Goal: Task Accomplishment & Management: Use online tool/utility

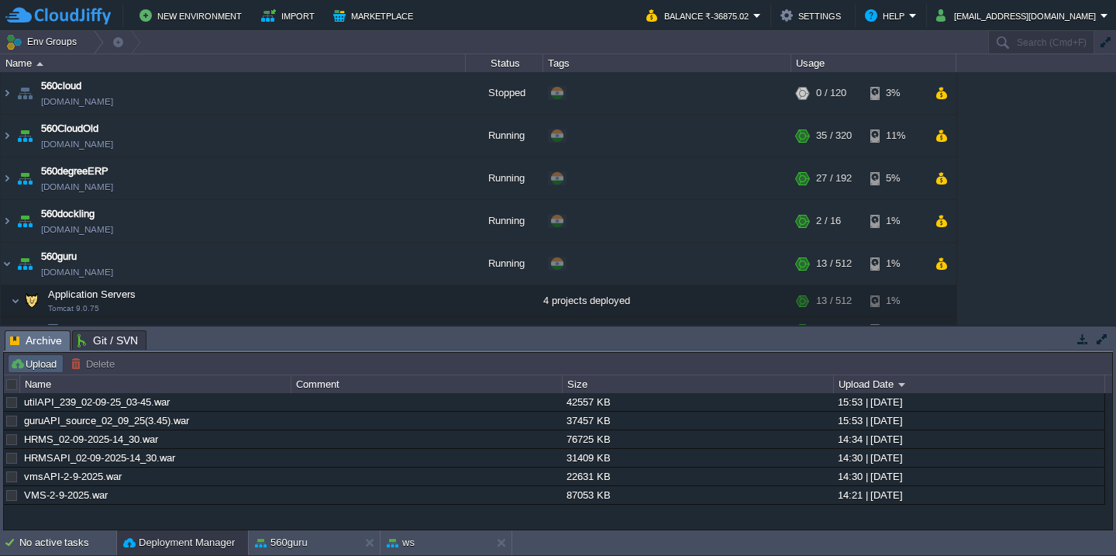
click at [43, 368] on button "Upload" at bounding box center [35, 363] width 51 height 14
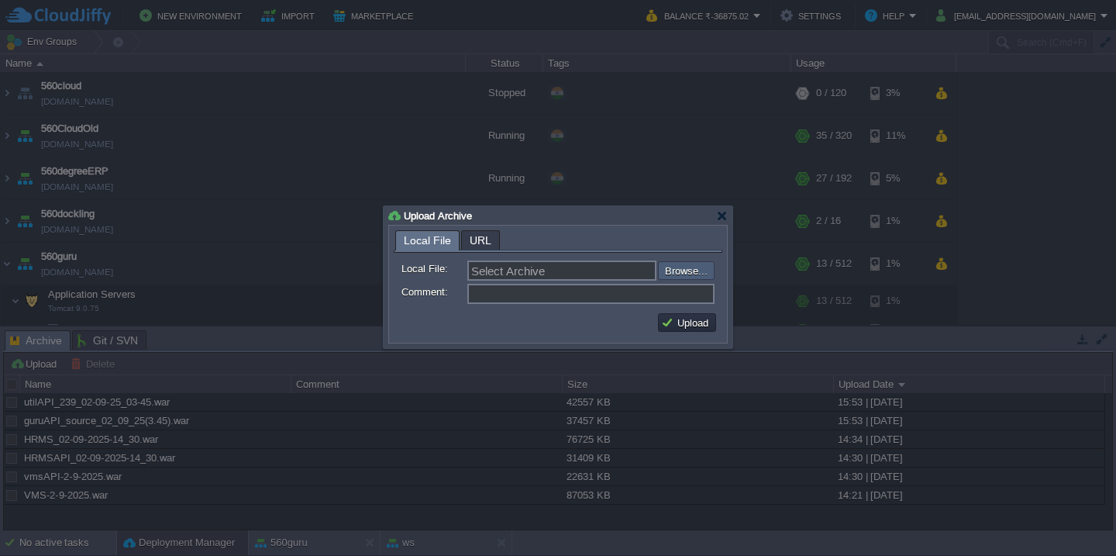
click at [683, 272] on input "file" at bounding box center [616, 270] width 196 height 19
type input "C:\fakepath\VMS-2-9-2025_4-35.war"
type input "VMS-2-9-2025_4-35.war"
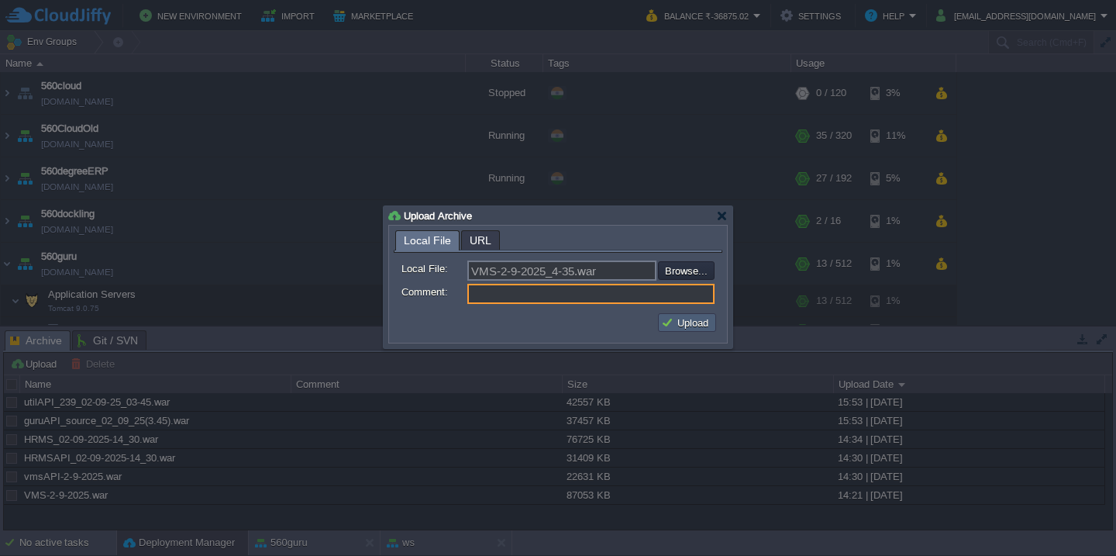
click at [683, 326] on button "Upload" at bounding box center [687, 322] width 52 height 14
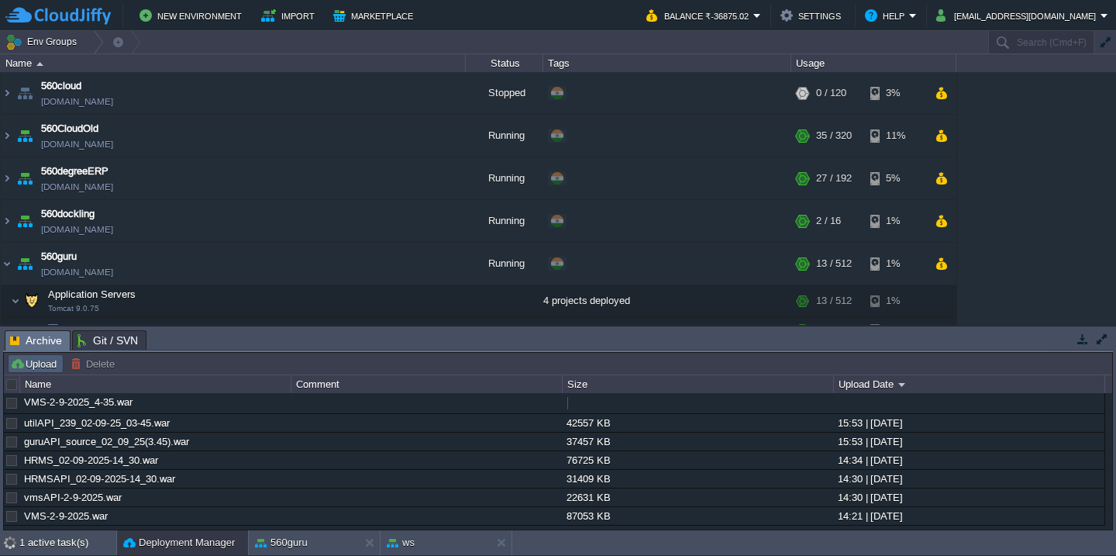
click at [41, 365] on button "Upload" at bounding box center [35, 363] width 51 height 14
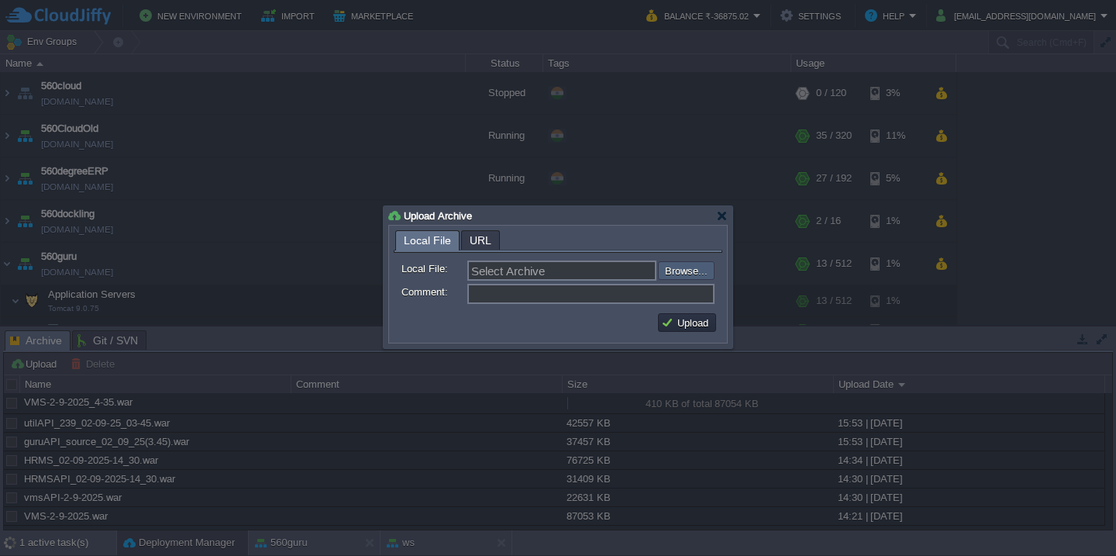
click at [677, 268] on input "file" at bounding box center [616, 270] width 196 height 19
type input "C:\fakepath\SVT-2-9-2025.war"
type input "SVT-2-9-2025.war"
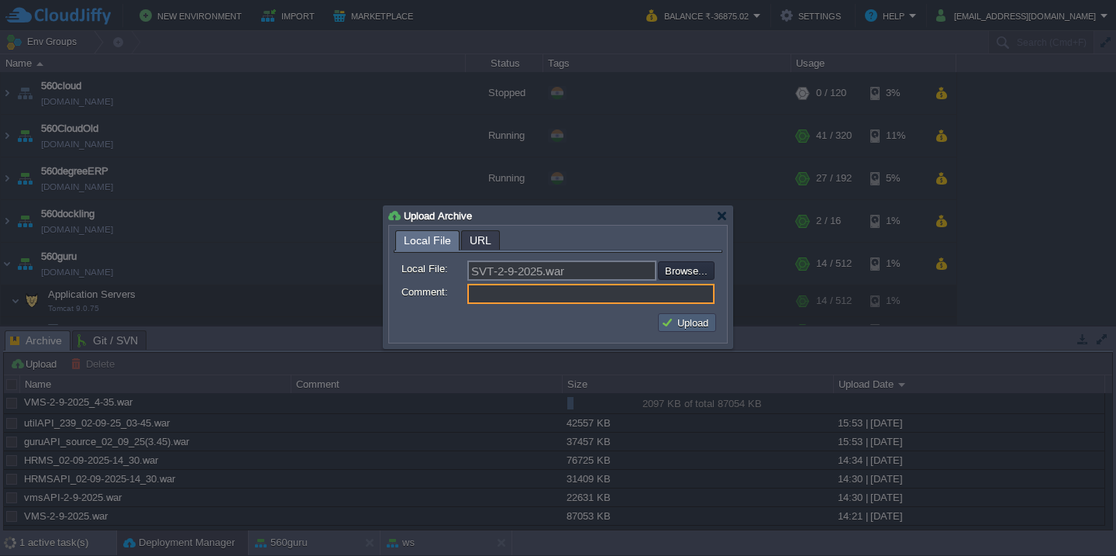
click at [689, 318] on button "Upload" at bounding box center [687, 322] width 52 height 14
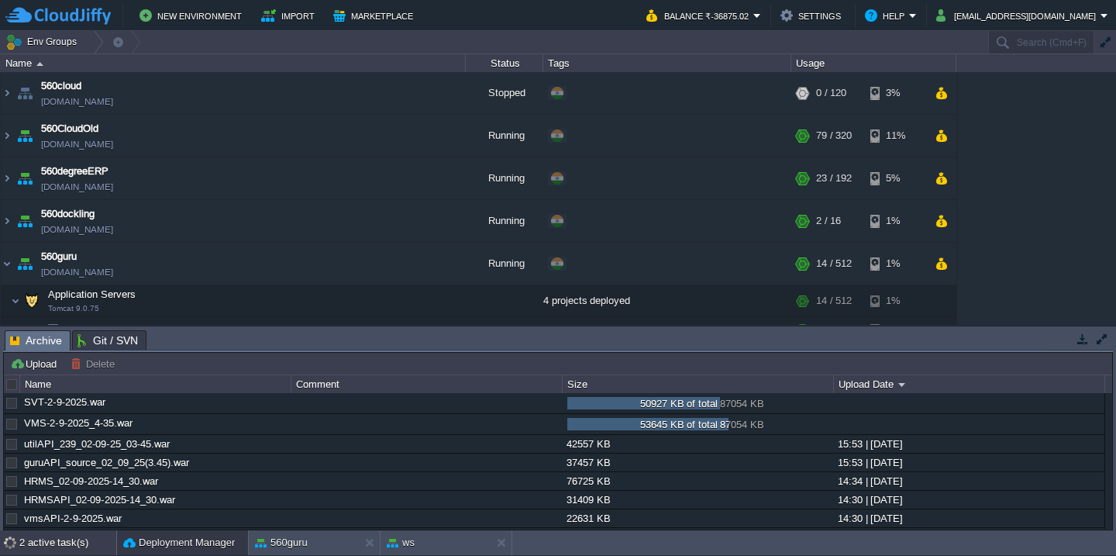
click at [46, 544] on div "2 active task(s)" at bounding box center [67, 542] width 97 height 25
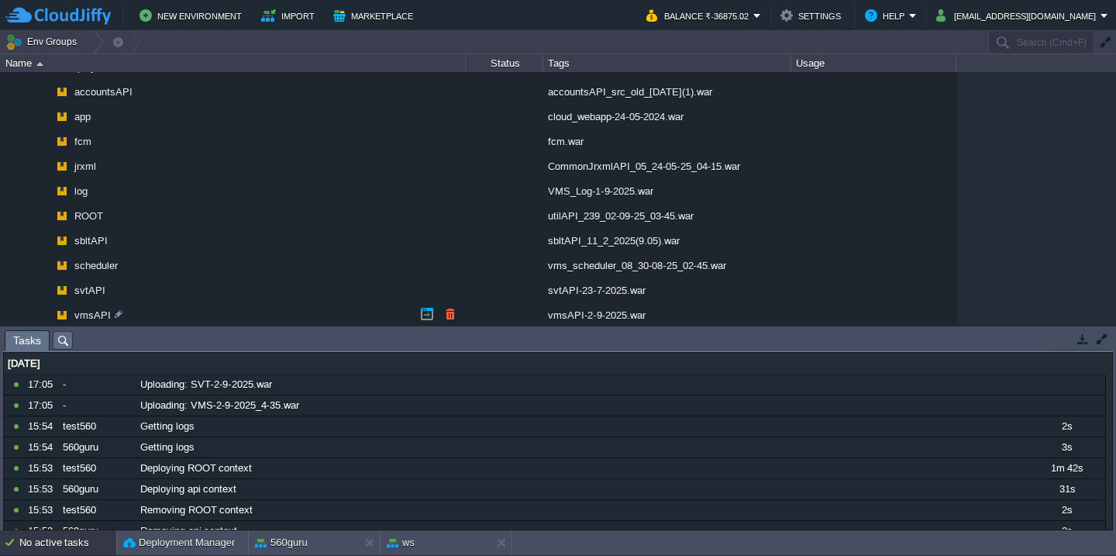
scroll to position [1482, 0]
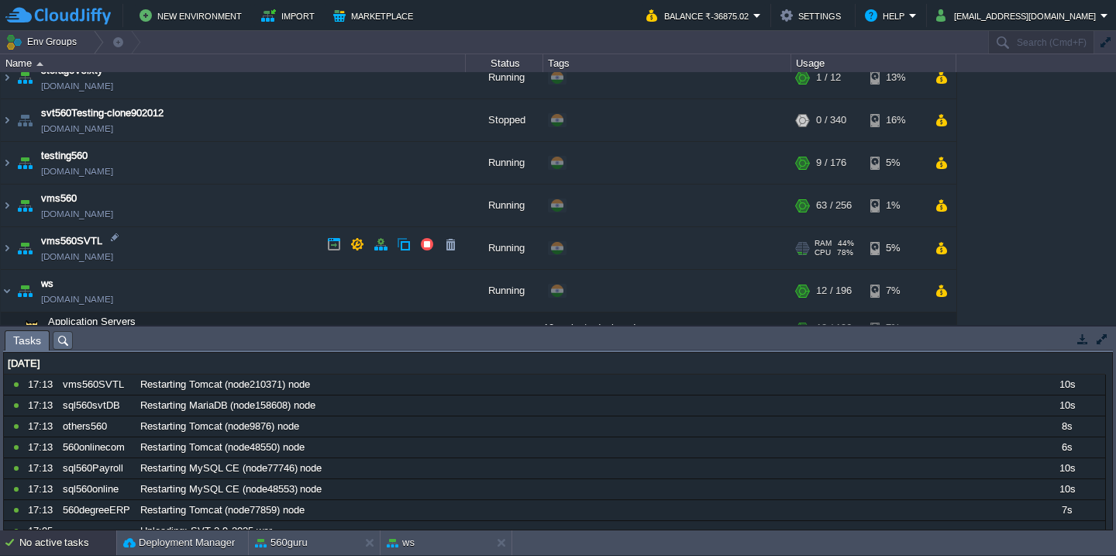
click at [232, 241] on td "vms560SVTL [DOMAIN_NAME]" at bounding box center [233, 248] width 465 height 43
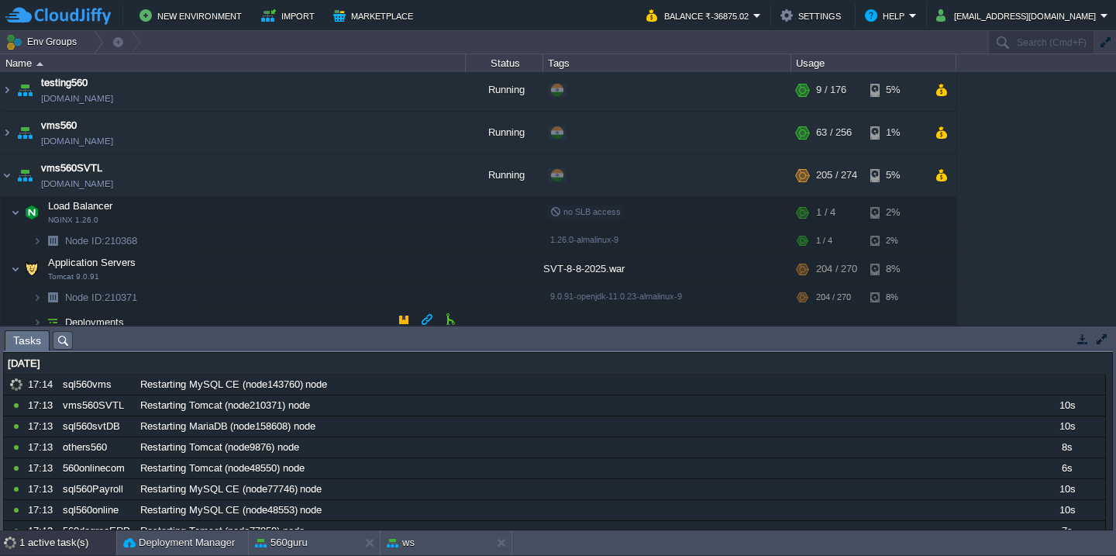
scroll to position [1321, 0]
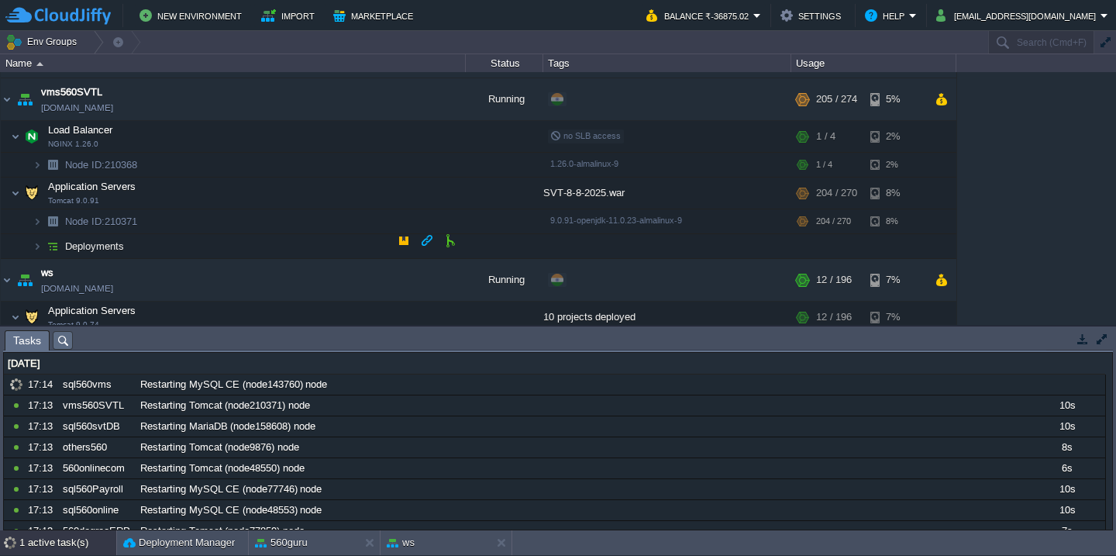
click at [232, 242] on td "Deployments" at bounding box center [233, 246] width 465 height 25
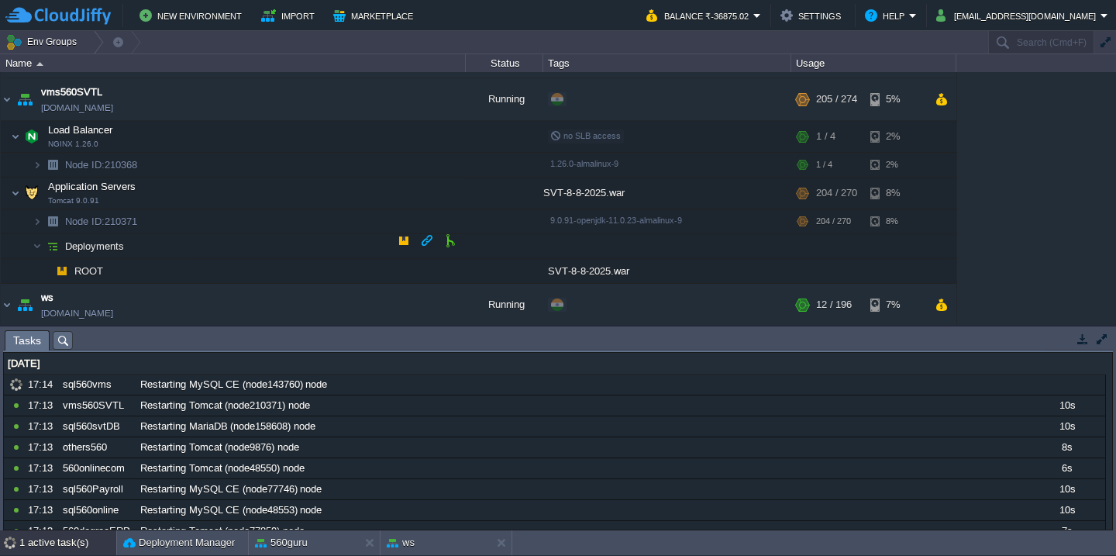
scroll to position [1355, 0]
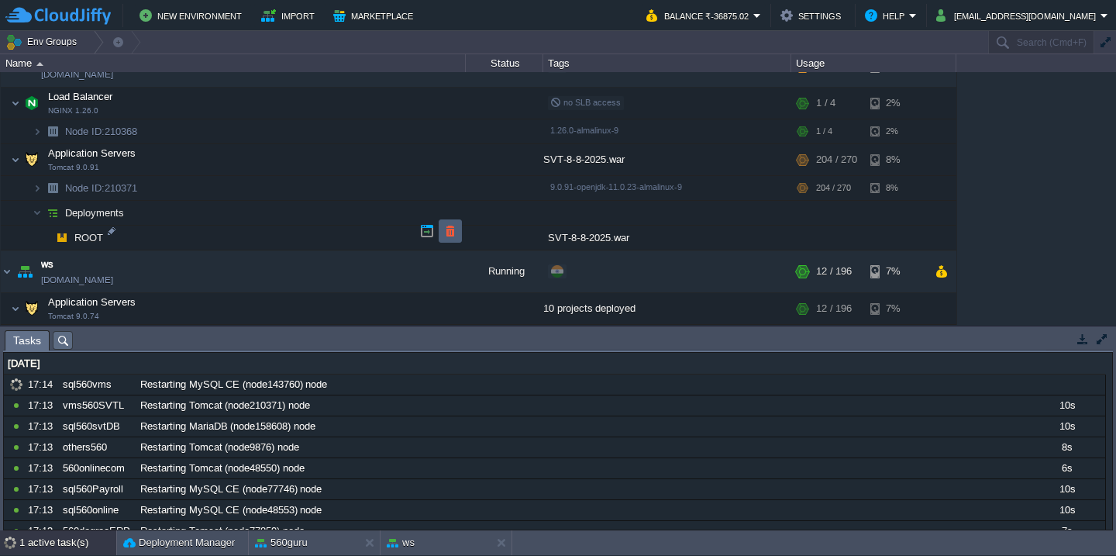
click at [451, 231] on button "button" at bounding box center [450, 231] width 14 height 14
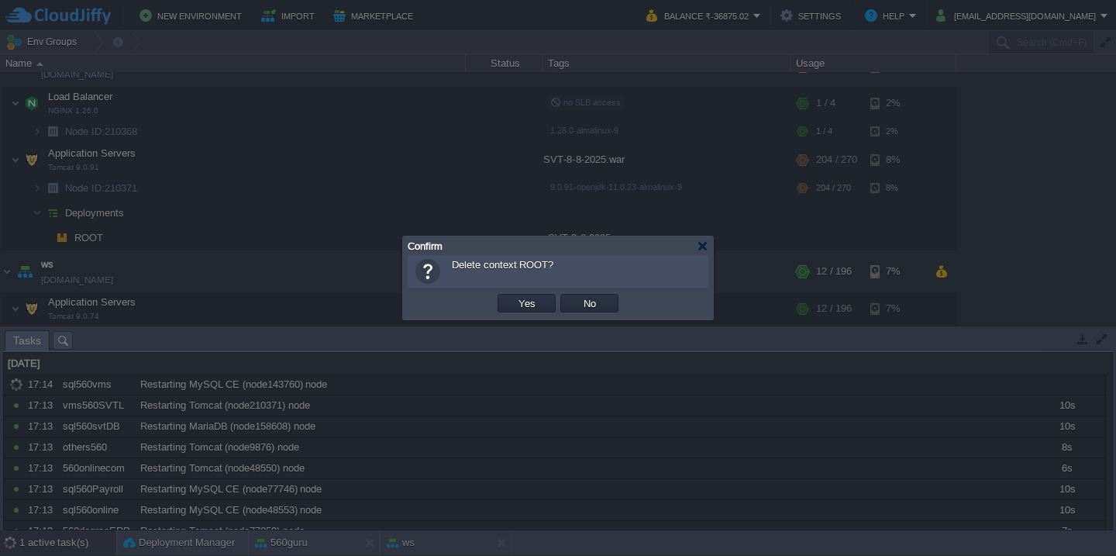
click at [514, 296] on button "Yes" at bounding box center [527, 303] width 26 height 14
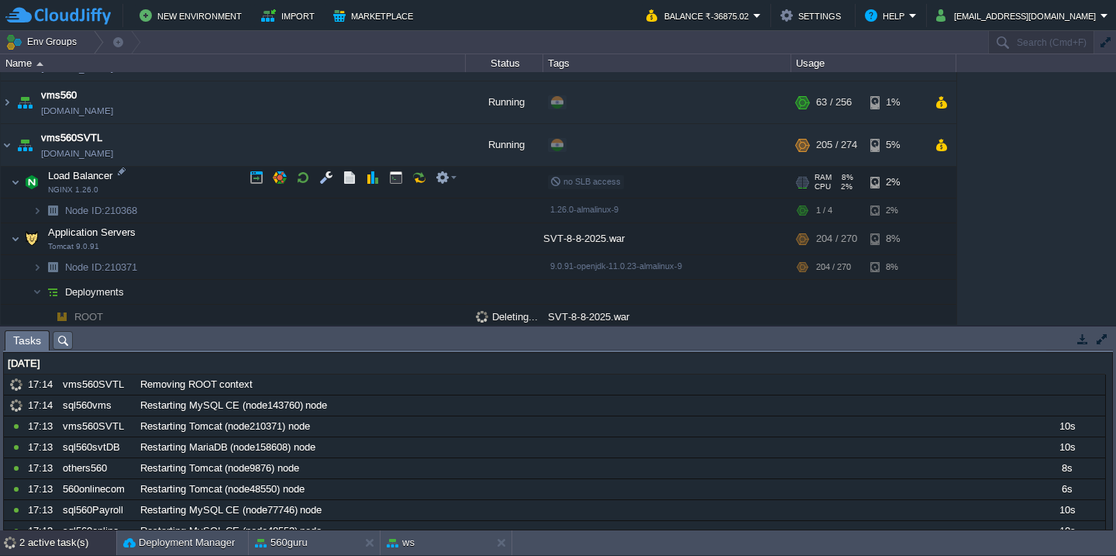
scroll to position [1262, 0]
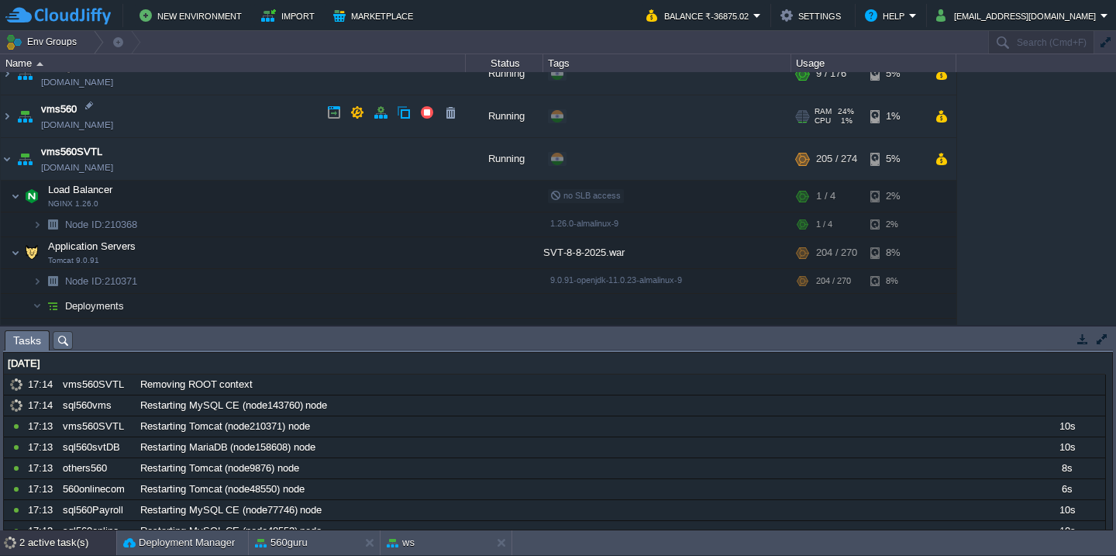
click at [209, 115] on td "vms560 [DOMAIN_NAME]" at bounding box center [233, 116] width 465 height 43
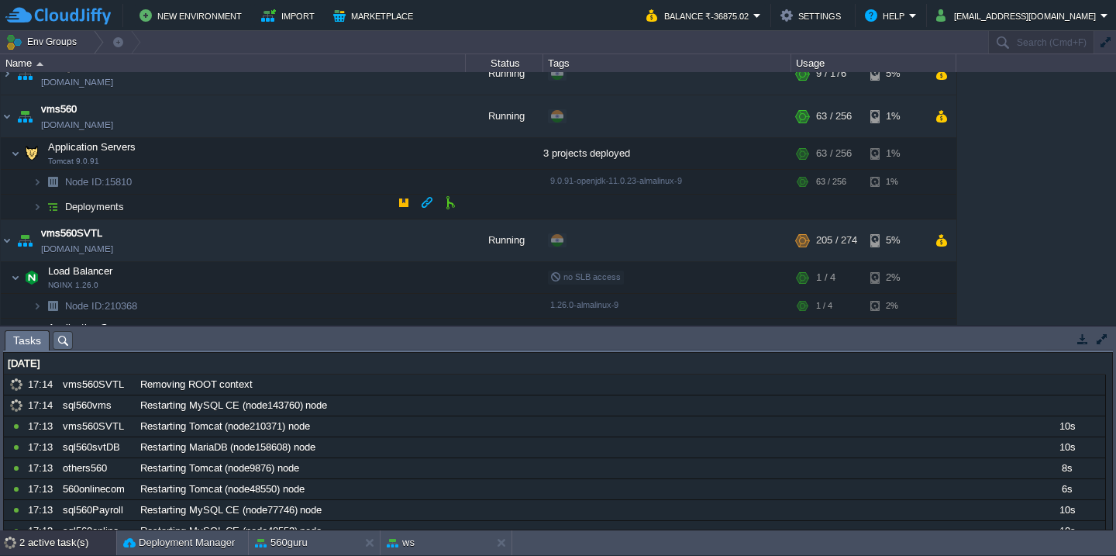
click at [232, 198] on td "Deployments" at bounding box center [233, 207] width 465 height 25
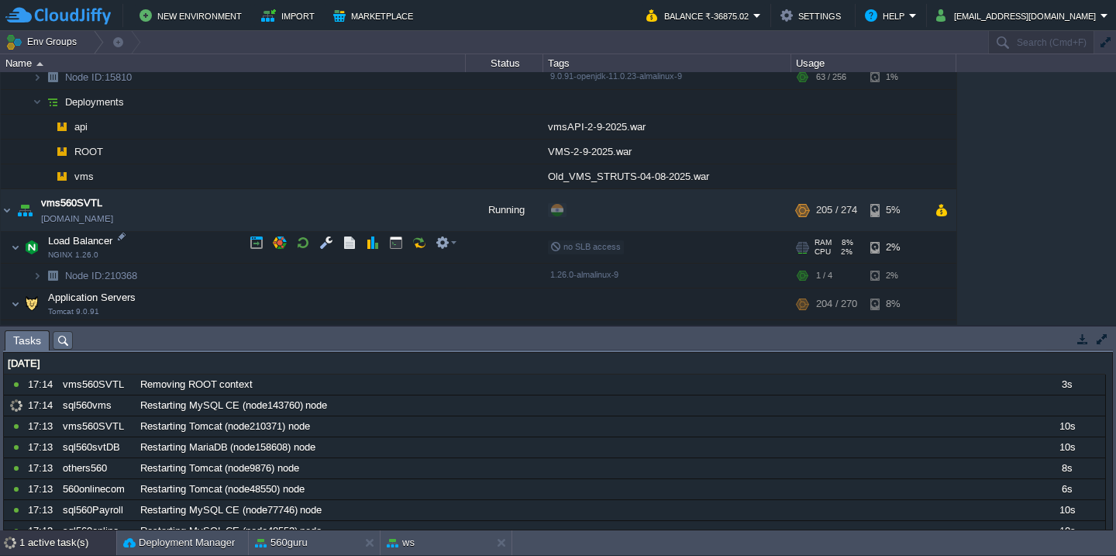
scroll to position [1344, 0]
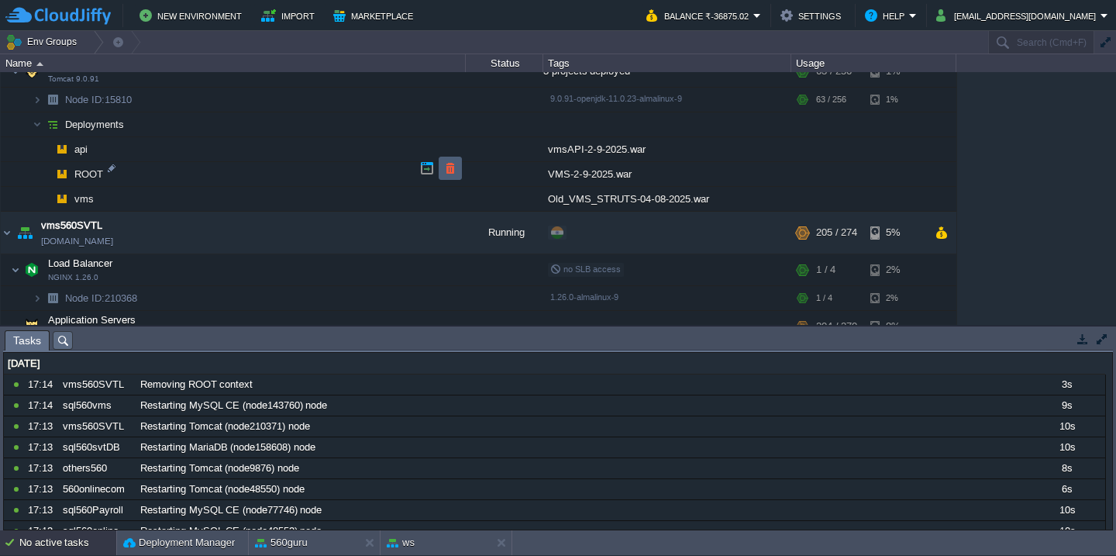
click at [446, 164] on button "button" at bounding box center [450, 168] width 14 height 14
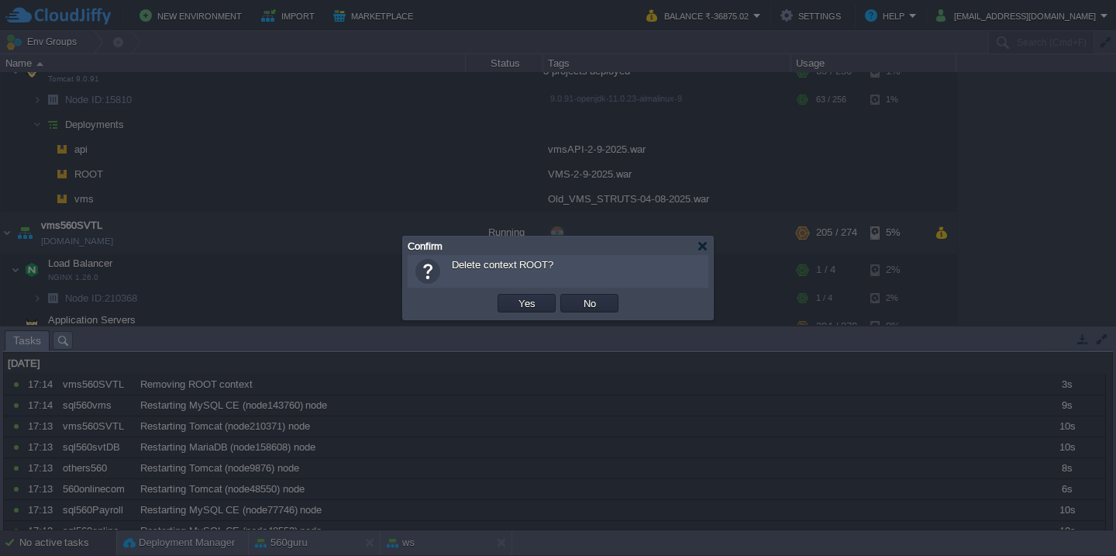
click at [514, 296] on button "Yes" at bounding box center [527, 303] width 26 height 14
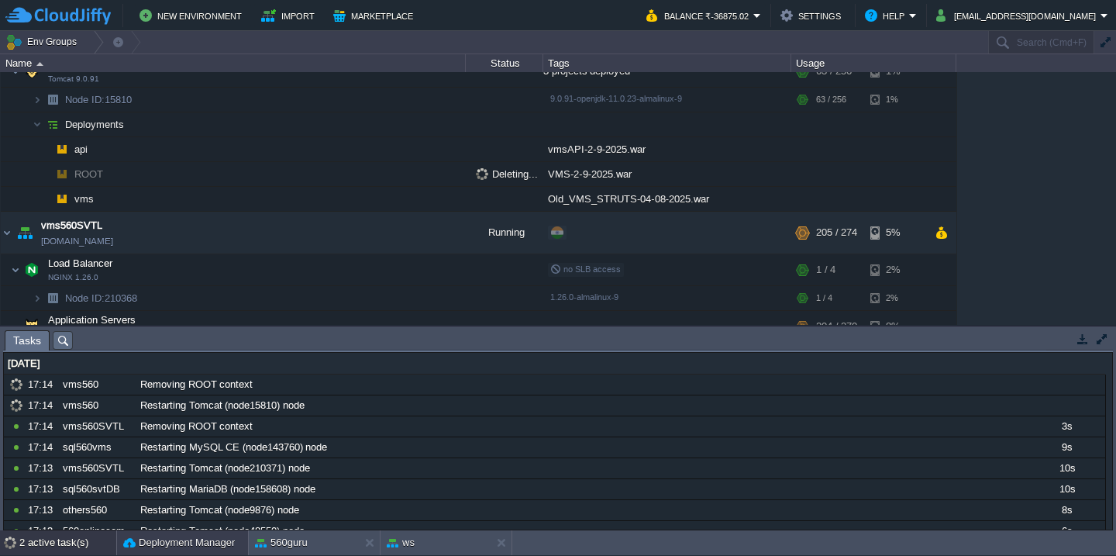
click at [156, 543] on button "Deployment Manager" at bounding box center [179, 542] width 112 height 15
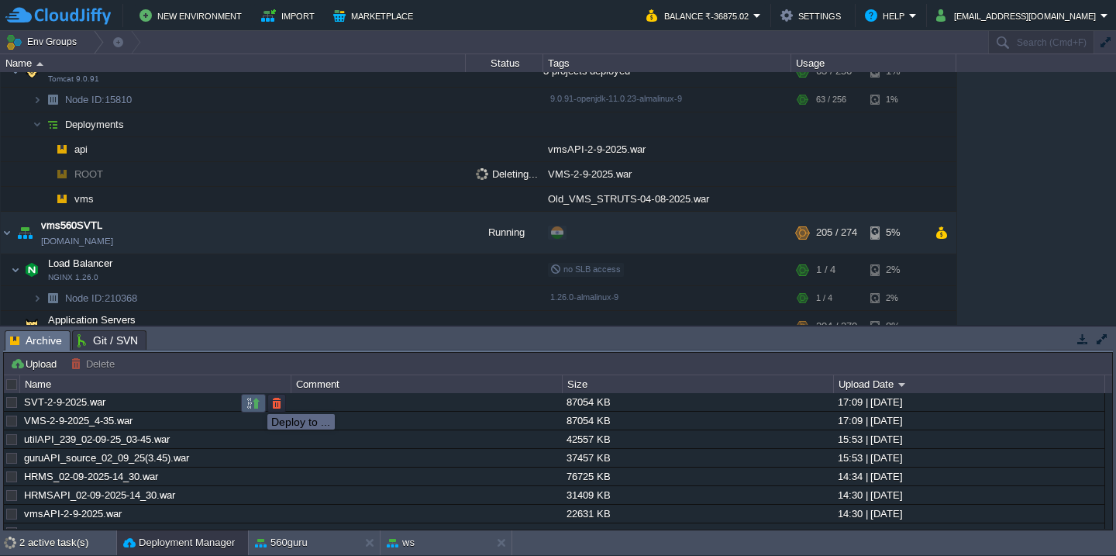
click at [251, 400] on button "button" at bounding box center [253, 403] width 14 height 14
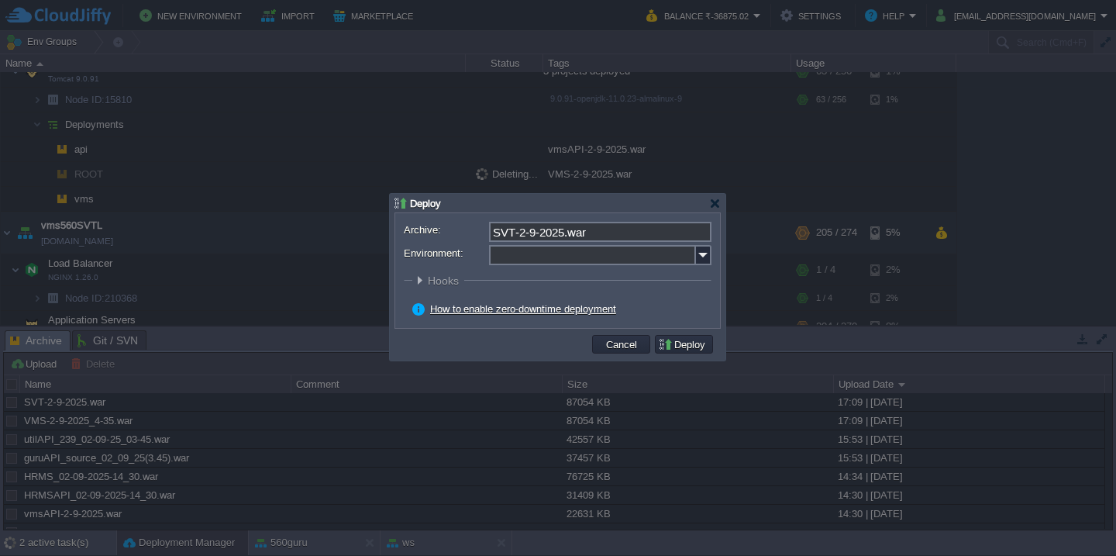
click at [557, 258] on input "Environment:" at bounding box center [592, 255] width 207 height 20
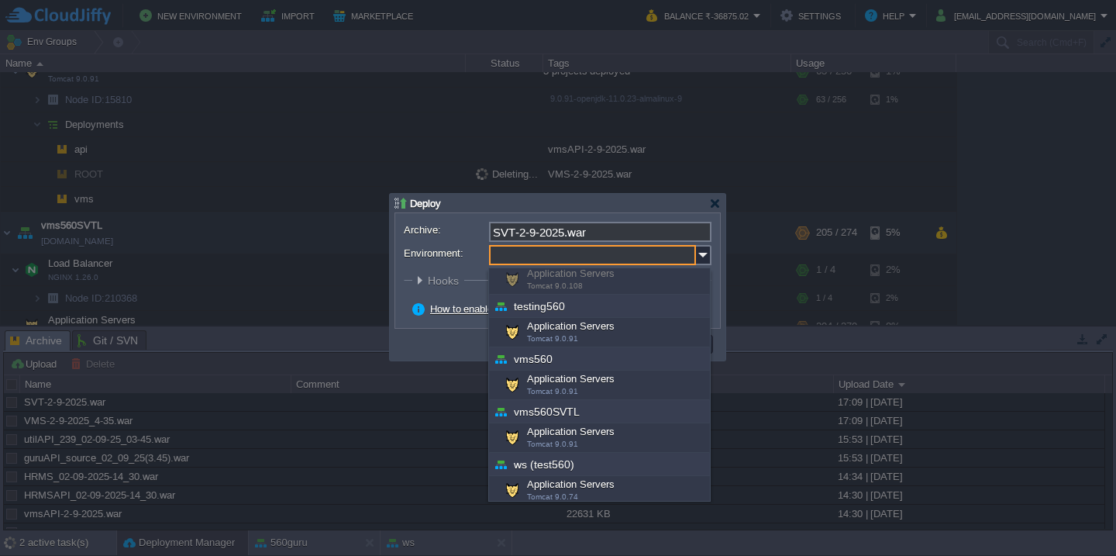
scroll to position [1325, 0]
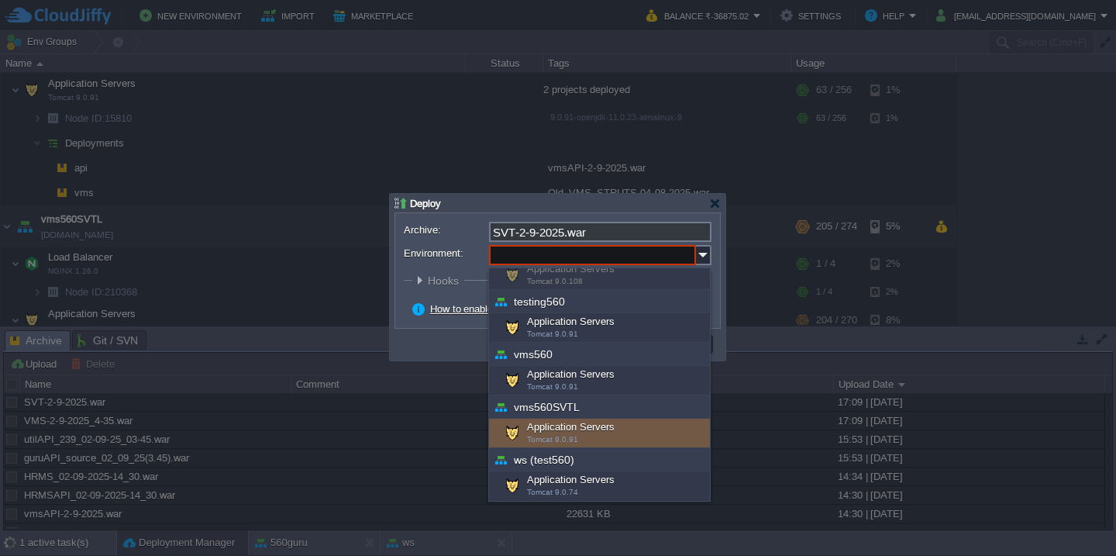
click at [563, 437] on span "Tomcat 9.0.91" at bounding box center [552, 439] width 51 height 9
type input "Application Servers (vms560SVTL)"
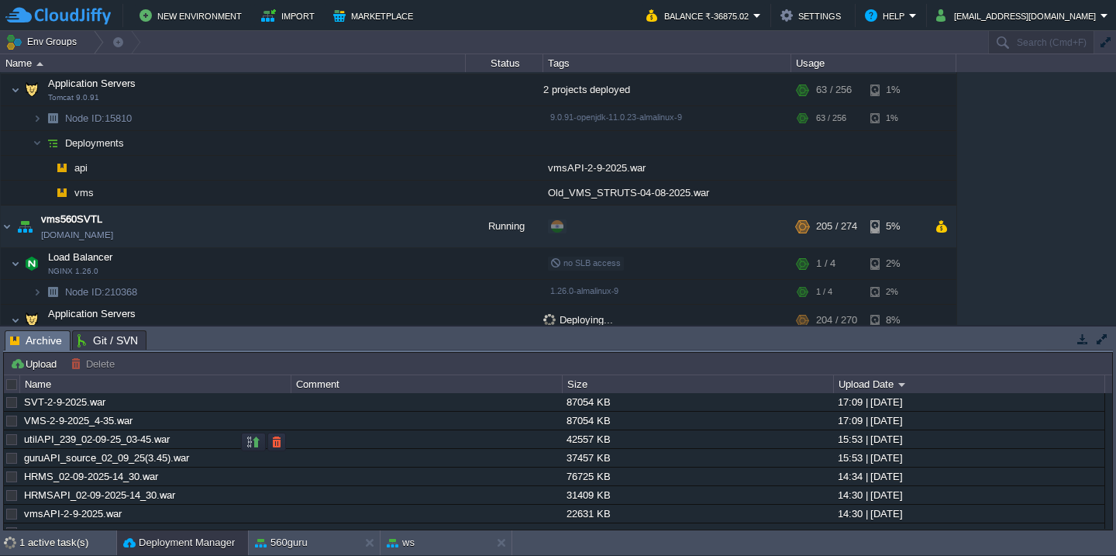
scroll to position [1400, 0]
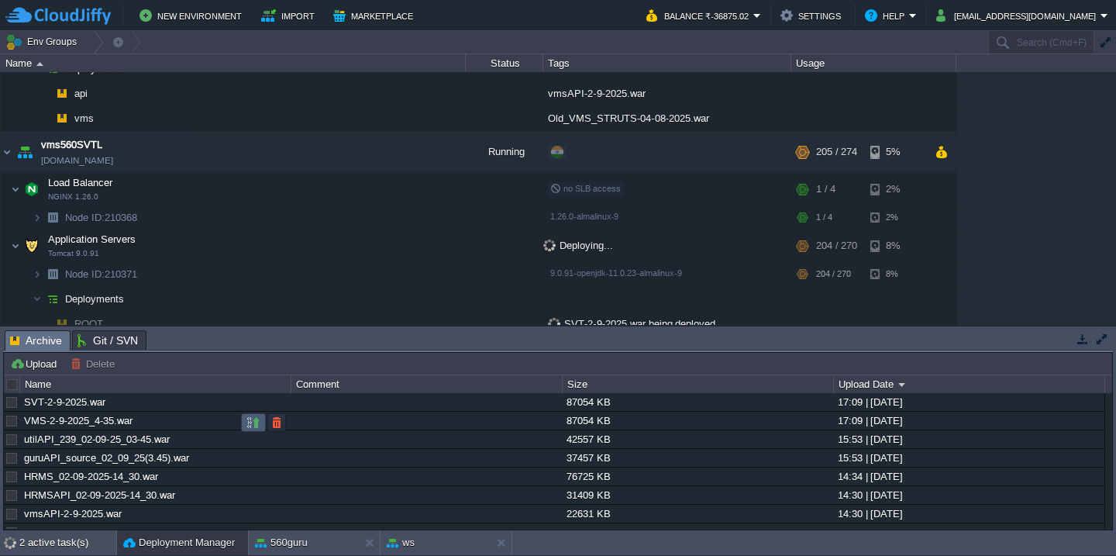
click at [252, 425] on button "button" at bounding box center [253, 422] width 14 height 14
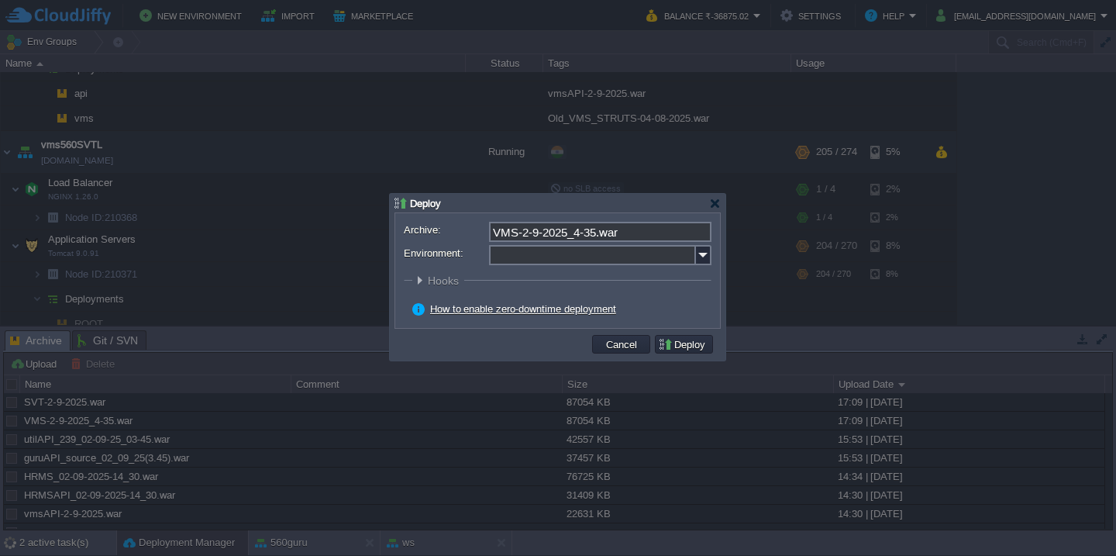
click at [548, 258] on input "Environment:" at bounding box center [592, 255] width 207 height 20
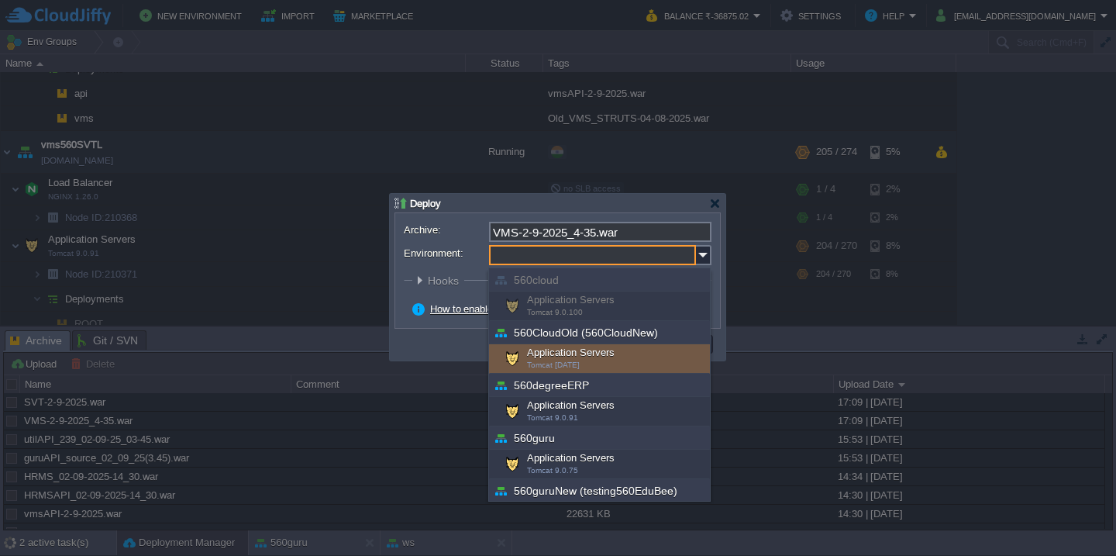
scroll to position [558, 0]
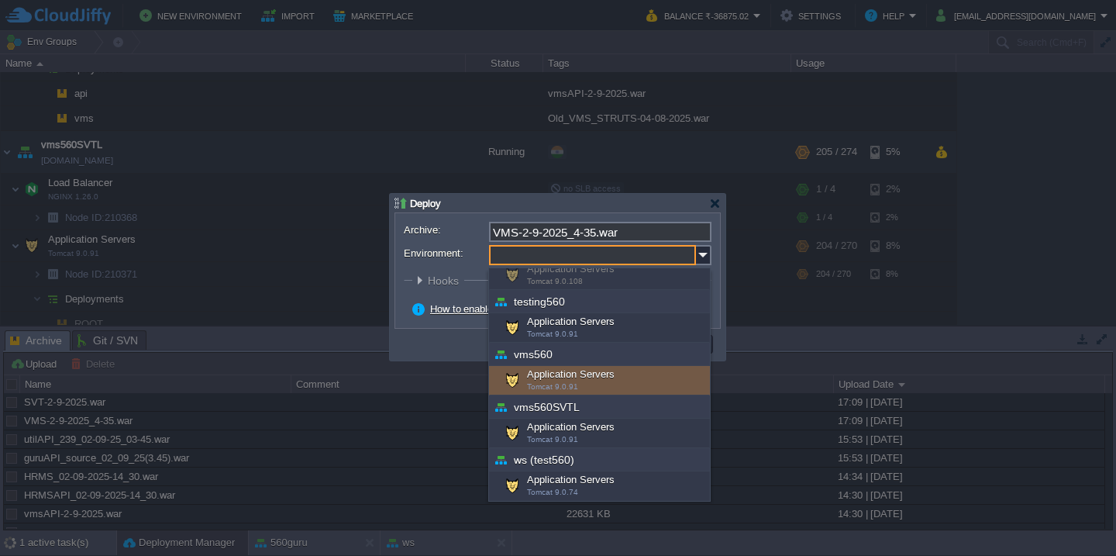
click at [571, 374] on div "Application Servers Tomcat 9.0.91" at bounding box center [599, 380] width 221 height 29
type input "Application Servers (vms560)"
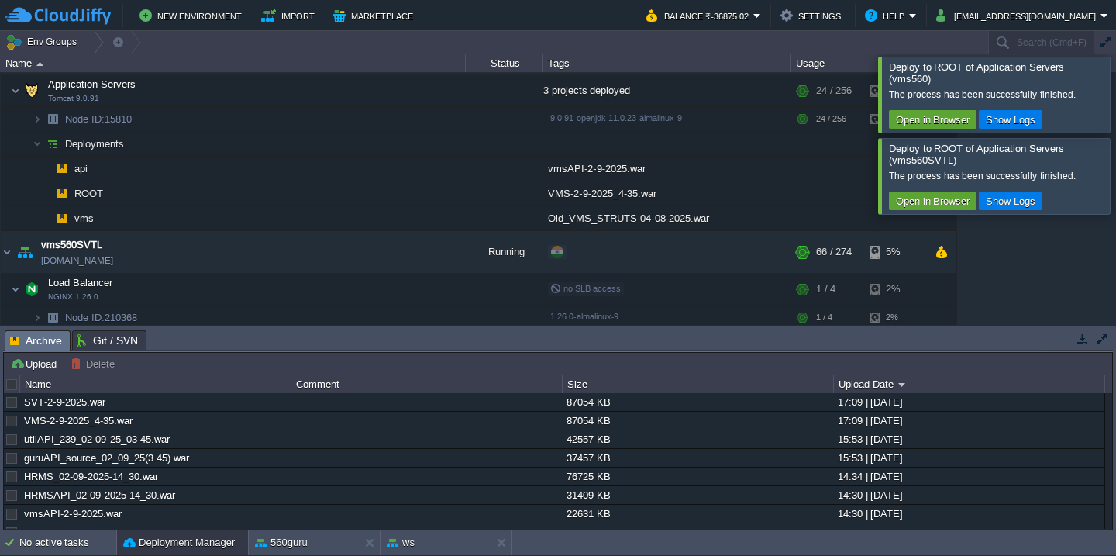
scroll to position [1325, 0]
click at [1115, 91] on div at bounding box center [1134, 94] width 0 height 75
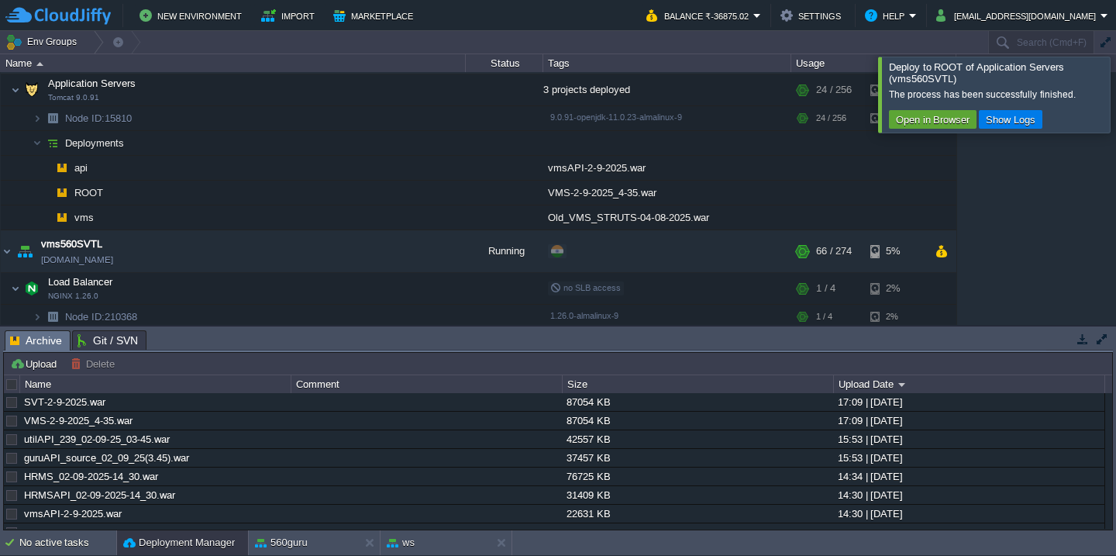
click at [1115, 91] on div at bounding box center [1134, 94] width 0 height 75
